Goal: Information Seeking & Learning: Check status

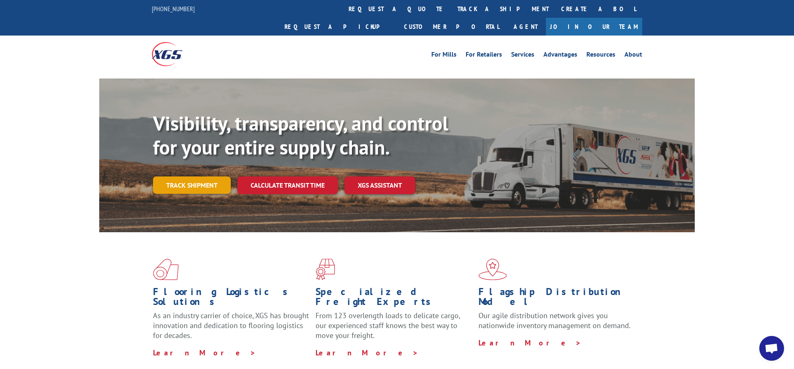
click at [185, 177] on link "Track shipment" at bounding box center [192, 185] width 78 height 17
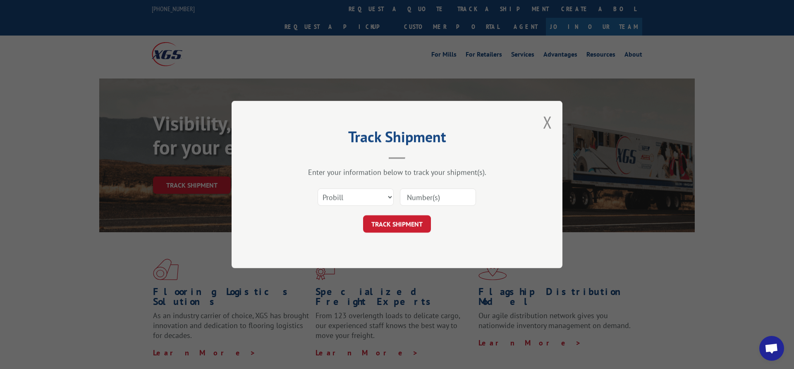
click at [422, 197] on input at bounding box center [438, 197] width 76 height 17
paste input "6200038037"
type input "6200038037"
click at [318, 189] on select "Select category... Probill BOL PO" at bounding box center [356, 197] width 76 height 17
select select "bol"
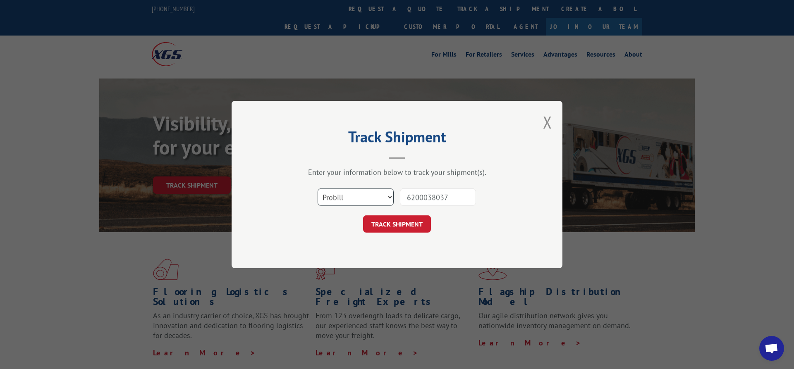
click option "BOL" at bounding box center [0, 0] width 0 height 0
click at [397, 225] on button "TRACK SHIPMENT" at bounding box center [397, 224] width 68 height 17
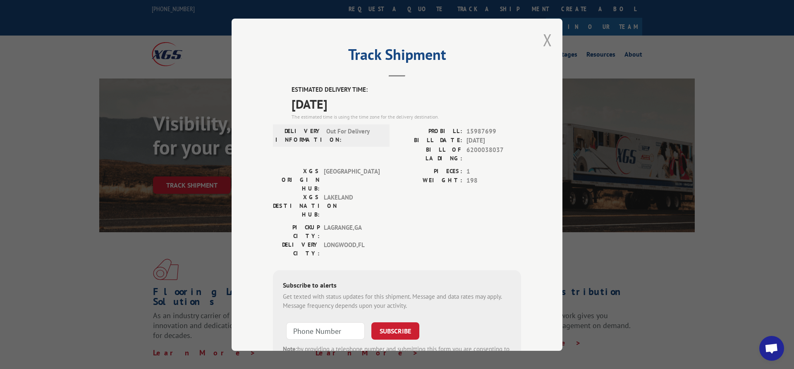
click at [545, 35] on button "Close modal" at bounding box center [547, 40] width 9 height 22
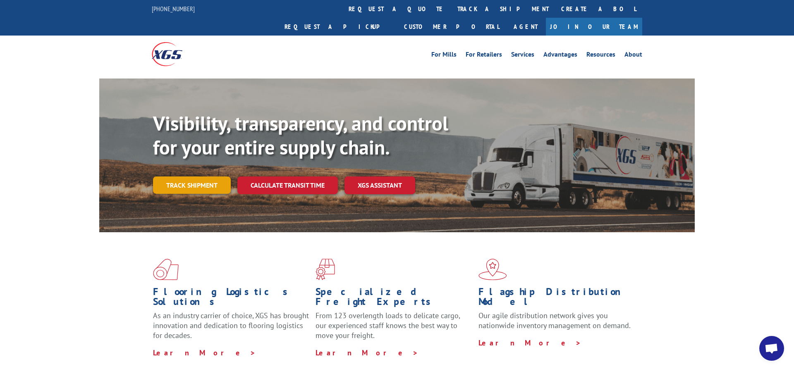
click at [198, 177] on link "Track shipment" at bounding box center [192, 185] width 78 height 17
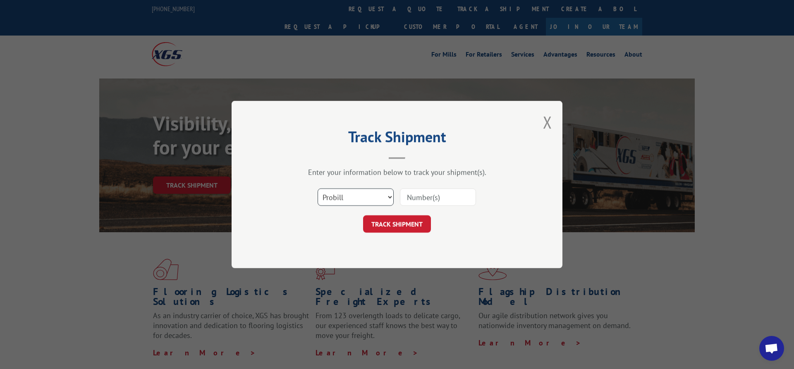
click at [318, 189] on select "Select category... Probill BOL PO" at bounding box center [356, 197] width 76 height 17
select select "bol"
click option "BOL" at bounding box center [0, 0] width 0 height 0
click at [409, 198] on input at bounding box center [438, 197] width 76 height 17
paste input "3377797"
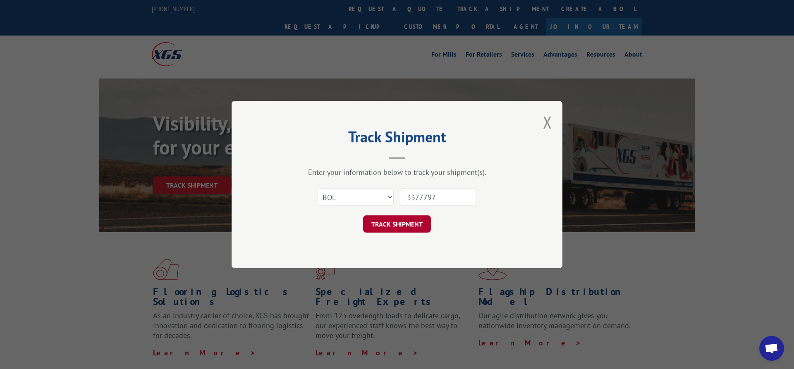
type input "3377797"
click at [398, 222] on button "TRACK SHIPMENT" at bounding box center [397, 224] width 68 height 17
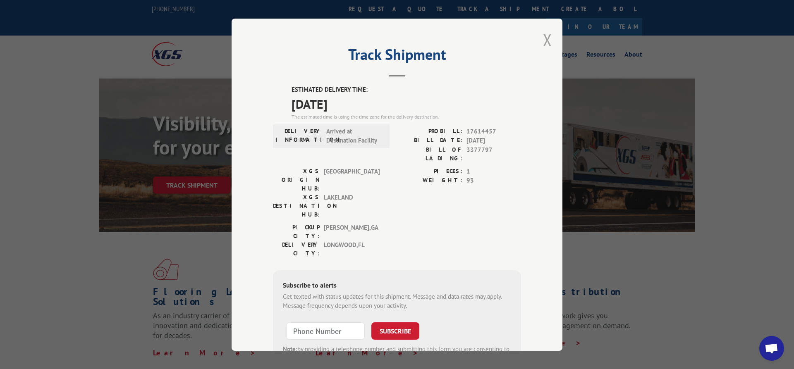
click at [547, 36] on button "Close modal" at bounding box center [547, 40] width 9 height 22
